Goal: Information Seeking & Learning: Find contact information

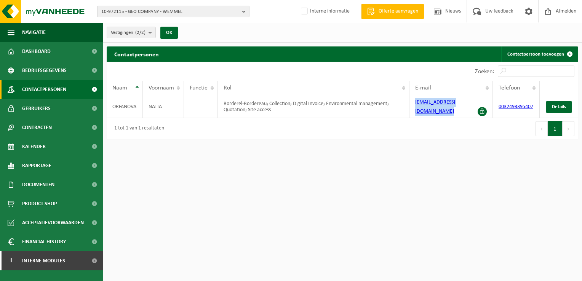
click at [242, 12] on button "10-972115 - GEO COMPANY - WEMMEL" at bounding box center [173, 11] width 152 height 11
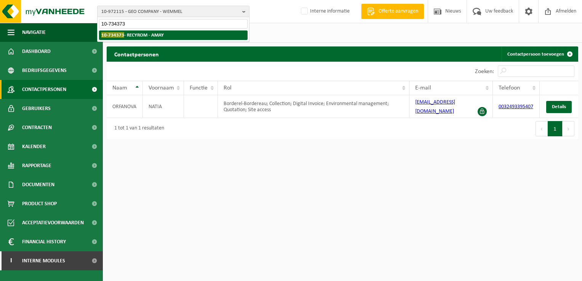
type input "10-734373"
click at [145, 35] on strong "10-734373 - RECYROM - AMAY" at bounding box center [132, 35] width 62 height 6
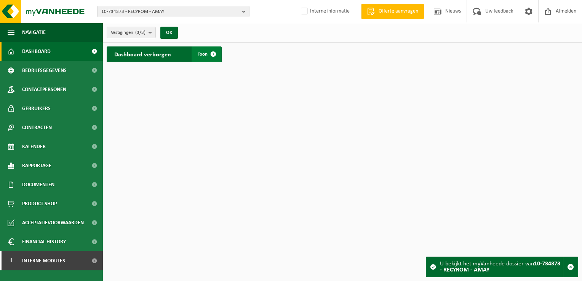
click at [211, 53] on span at bounding box center [213, 53] width 15 height 15
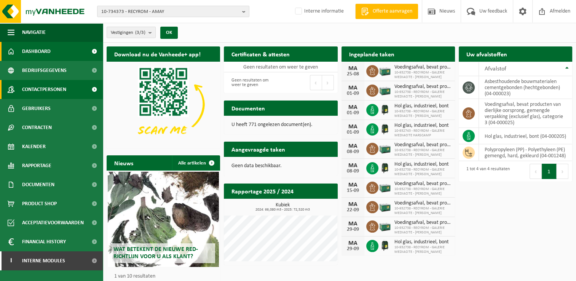
click at [65, 91] on span "Contactpersonen" at bounding box center [44, 89] width 44 height 19
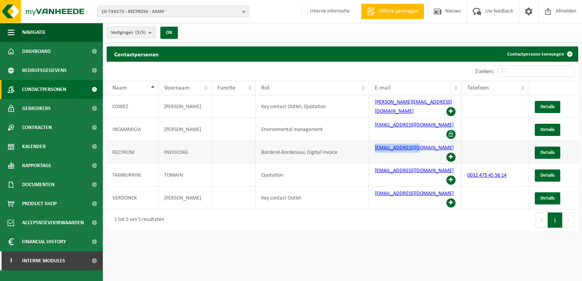
drag, startPoint x: 427, startPoint y: 139, endPoint x: 374, endPoint y: 136, distance: 53.0
click at [374, 141] on td "compta@recyrom.be" at bounding box center [415, 152] width 93 height 23
copy link "compta@recyrom.be"
click at [242, 13] on b "button" at bounding box center [245, 11] width 7 height 11
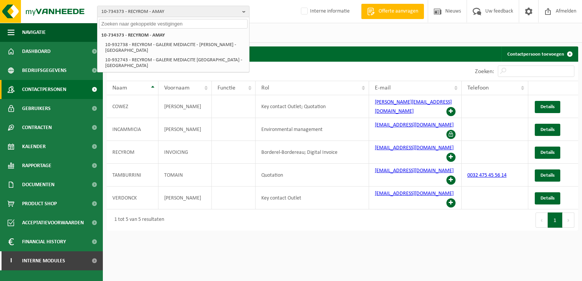
click at [134, 26] on input "text" at bounding box center [173, 24] width 149 height 10
paste input "10-783453"
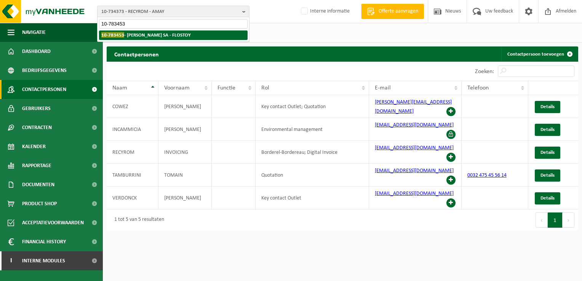
type input "10-783453"
click at [134, 35] on strong "10-783453 - ELOISA SA - FLOSTOY" at bounding box center [145, 35] width 89 height 6
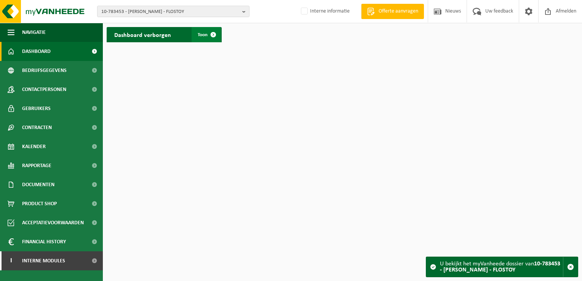
click at [216, 37] on span at bounding box center [213, 34] width 15 height 15
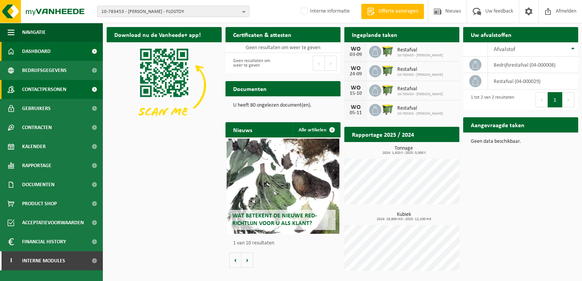
click at [50, 88] on span "Contactpersonen" at bounding box center [44, 89] width 44 height 19
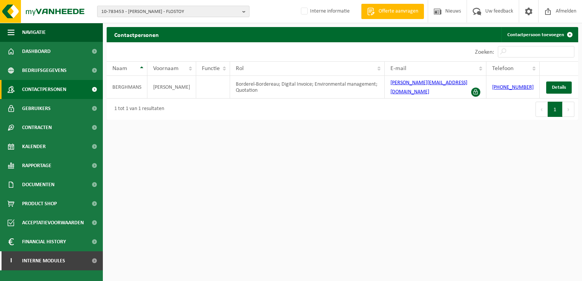
click at [243, 11] on b "button" at bounding box center [245, 11] width 7 height 11
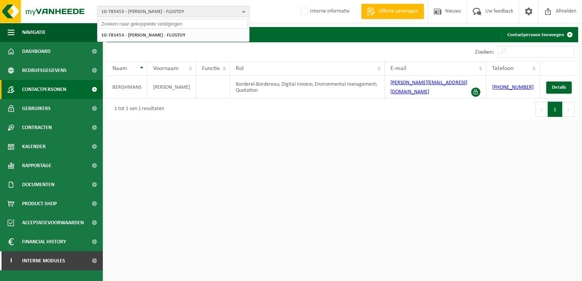
click at [139, 24] on input "text" at bounding box center [173, 24] width 149 height 10
paste input "01-550023"
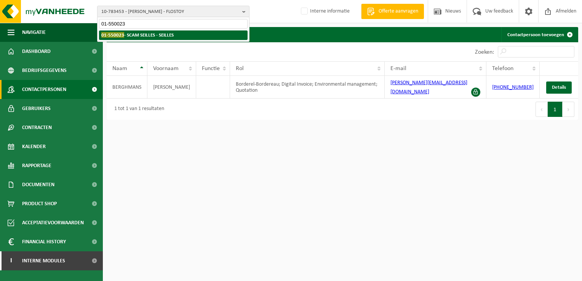
type input "01-550023"
click at [142, 33] on strong "01-550023 - SCAM SEILLES - SEILLES" at bounding box center [137, 35] width 72 height 6
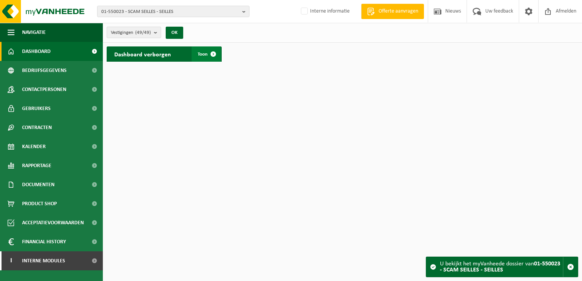
click at [211, 51] on span at bounding box center [213, 53] width 15 height 15
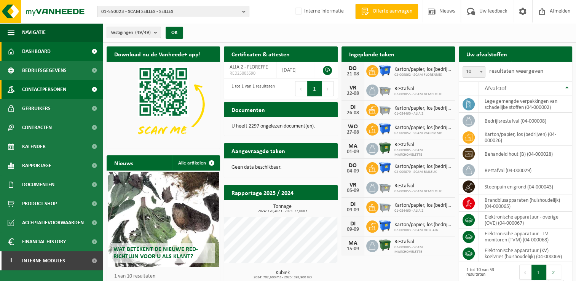
click at [58, 88] on span "Contactpersonen" at bounding box center [44, 89] width 44 height 19
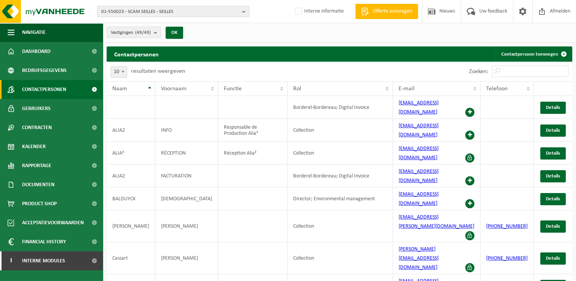
scroll to position [12, 0]
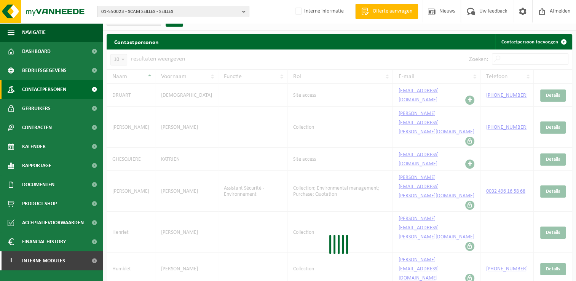
scroll to position [6, 0]
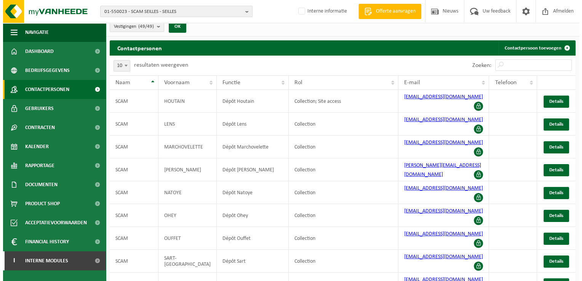
scroll to position [0, 0]
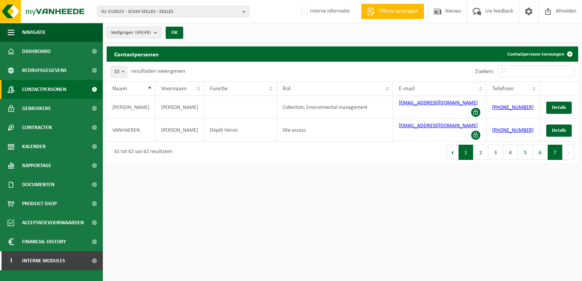
click at [463, 150] on button "1" at bounding box center [466, 152] width 15 height 15
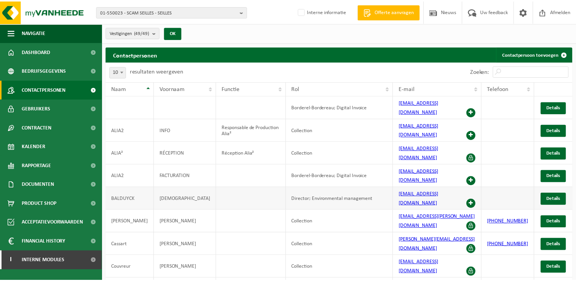
scroll to position [5, 0]
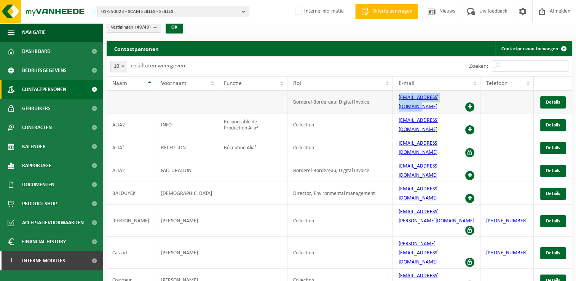
drag, startPoint x: 390, startPoint y: 101, endPoint x: 448, endPoint y: 103, distance: 57.9
click at [448, 103] on td "fournisseurs@scam-sc.be" at bounding box center [437, 102] width 88 height 23
copy link "fournisseurs@scam-sc.be"
drag, startPoint x: 388, startPoint y: 151, endPoint x: 446, endPoint y: 147, distance: 57.3
click at [446, 159] on td "fournisseurs@alia2.be" at bounding box center [437, 170] width 88 height 23
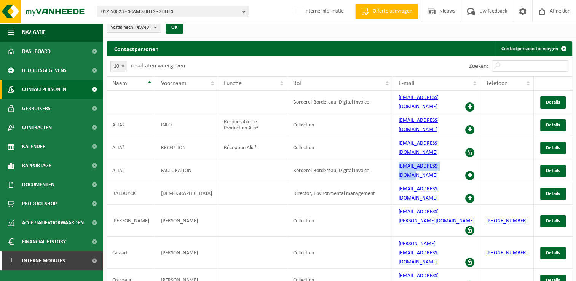
copy link "fournisseurs@alia2.be"
click at [243, 11] on b "button" at bounding box center [245, 11] width 7 height 11
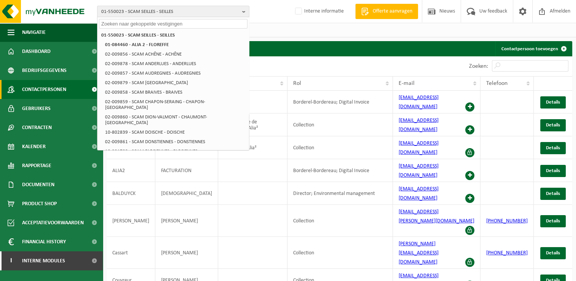
click at [139, 25] on input "text" at bounding box center [173, 24] width 149 height 10
paste input "10-976621"
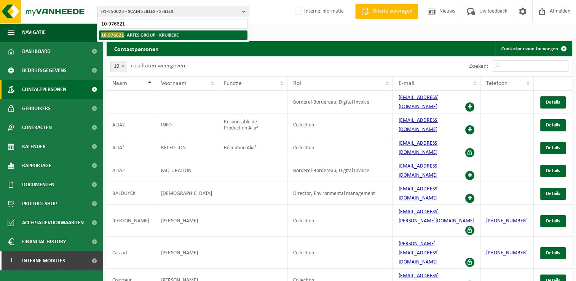
type input "10-976621"
click at [137, 33] on strong "10-976621 - ARTES GROUP - KRUIBEKE" at bounding box center [139, 35] width 77 height 6
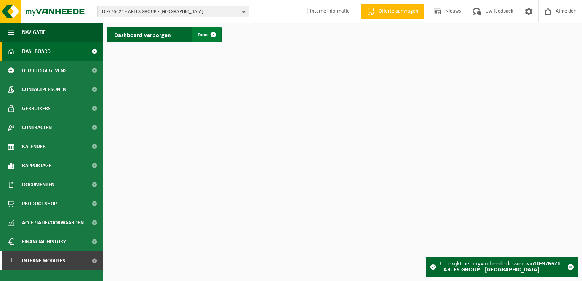
click at [217, 35] on span at bounding box center [213, 34] width 15 height 15
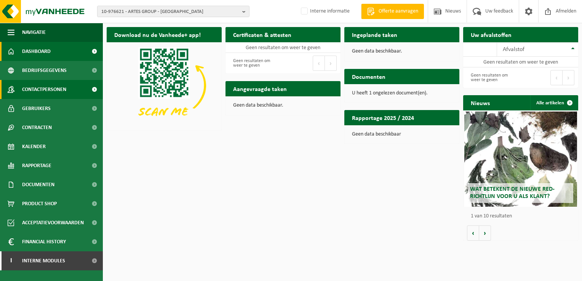
click at [49, 86] on span "Contactpersonen" at bounding box center [44, 89] width 44 height 19
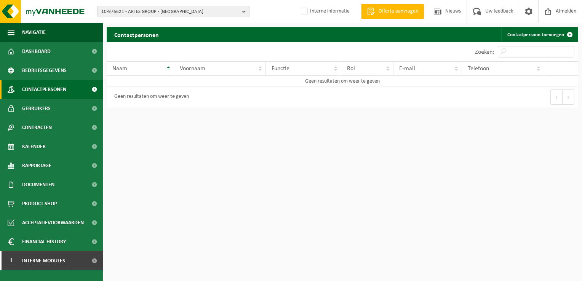
click at [75, 90] on link "Contactpersonen" at bounding box center [51, 89] width 103 height 19
click at [40, 69] on span "Bedrijfsgegevens" at bounding box center [44, 70] width 45 height 19
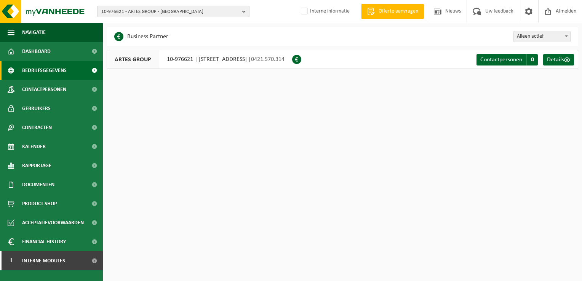
click at [241, 10] on button "10-976621 - ARTES GROUP - [GEOGRAPHIC_DATA]" at bounding box center [173, 11] width 152 height 11
click at [122, 24] on input "text" at bounding box center [173, 24] width 149 height 10
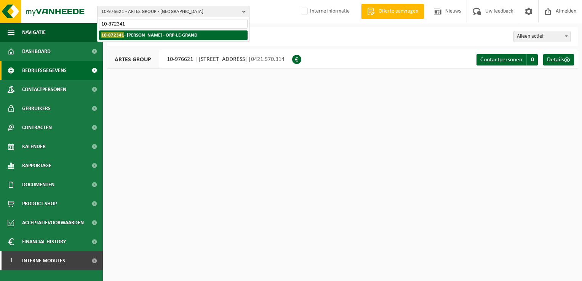
type input "10-872341"
click at [151, 35] on strong "10-872341 - GALAND SEBASTIEN - ORP-LE-GRAND" at bounding box center [149, 35] width 96 height 6
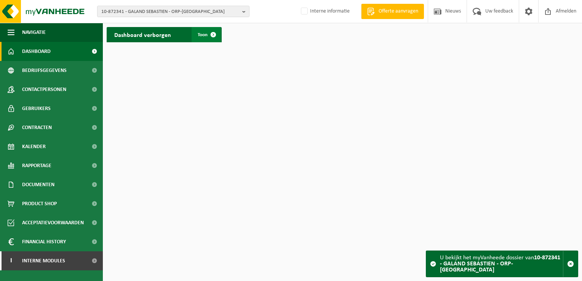
click at [216, 35] on span at bounding box center [213, 34] width 15 height 15
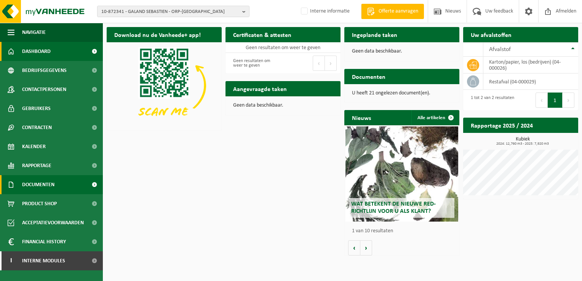
drag, startPoint x: 52, startPoint y: 188, endPoint x: 71, endPoint y: 192, distance: 19.9
click at [52, 188] on span "Documenten" at bounding box center [38, 184] width 32 height 19
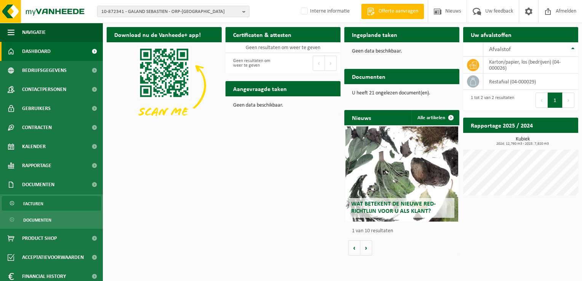
drag, startPoint x: 41, startPoint y: 202, endPoint x: 70, endPoint y: 198, distance: 29.6
click at [41, 201] on span "Facturen" at bounding box center [33, 204] width 20 height 14
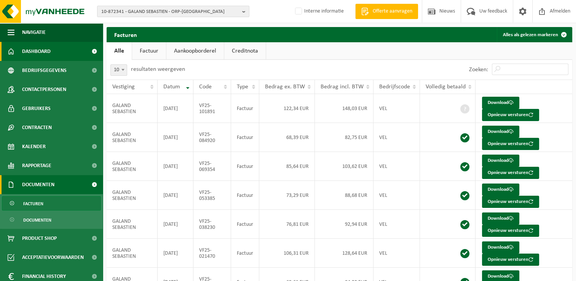
drag, startPoint x: 37, startPoint y: 51, endPoint x: 44, endPoint y: 51, distance: 7.2
click at [37, 51] on span "Dashboard" at bounding box center [36, 51] width 29 height 19
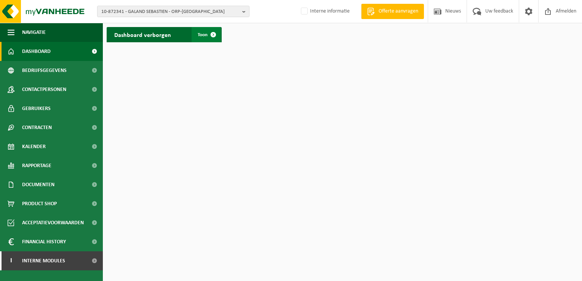
click at [215, 35] on span at bounding box center [213, 34] width 15 height 15
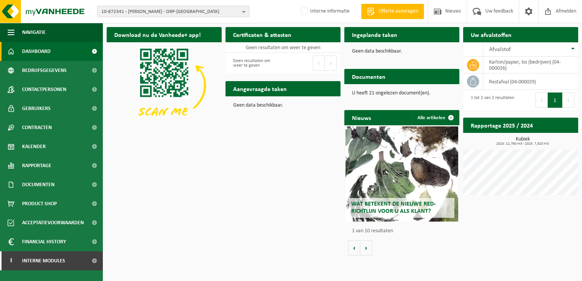
drag, startPoint x: 242, startPoint y: 11, endPoint x: 239, endPoint y: 15, distance: 5.4
click at [242, 11] on b "button" at bounding box center [245, 11] width 7 height 11
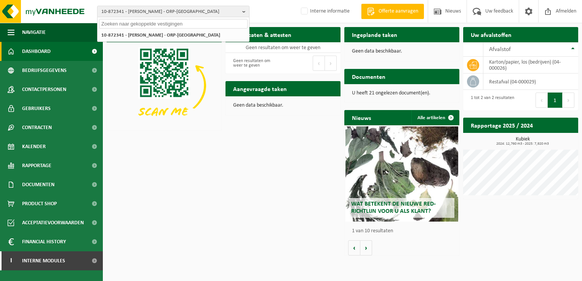
click at [157, 26] on input "text" at bounding box center [173, 24] width 149 height 10
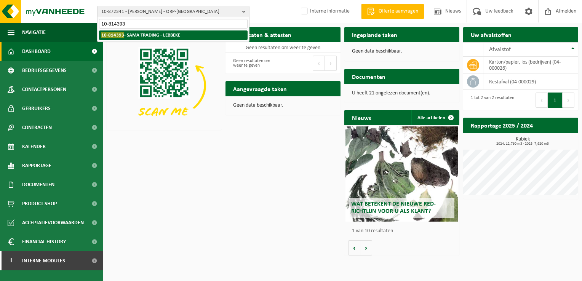
type input "10-814393"
click at [159, 33] on strong "10-814393 - SAMA TRADING - LEBBEKE" at bounding box center [140, 35] width 79 height 6
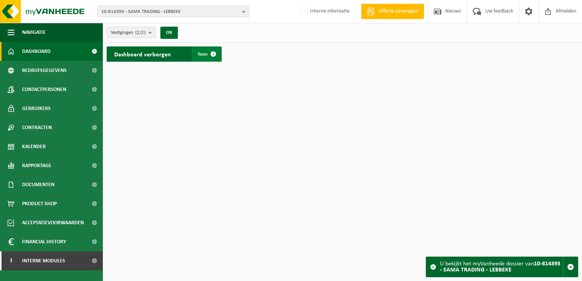
click at [212, 55] on span at bounding box center [213, 53] width 15 height 15
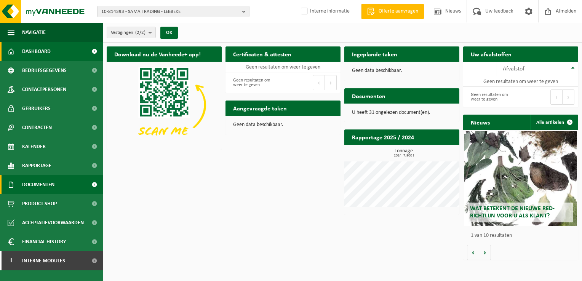
click at [52, 185] on span "Documenten" at bounding box center [38, 184] width 32 height 19
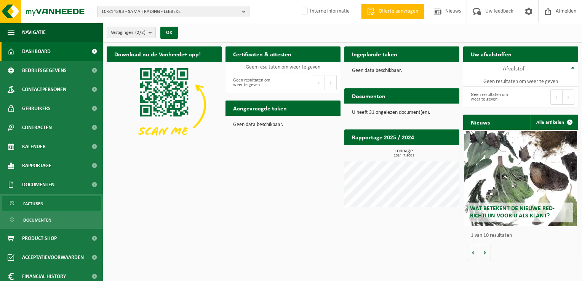
drag, startPoint x: 43, startPoint y: 201, endPoint x: 47, endPoint y: 201, distance: 4.6
click at [43, 201] on link "Facturen" at bounding box center [51, 203] width 99 height 14
